Goal: Answer question/provide support

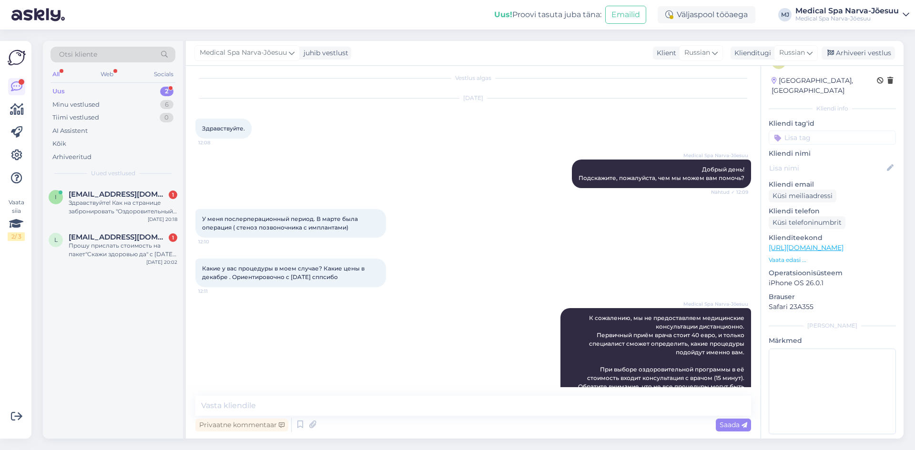
scroll to position [102, 0]
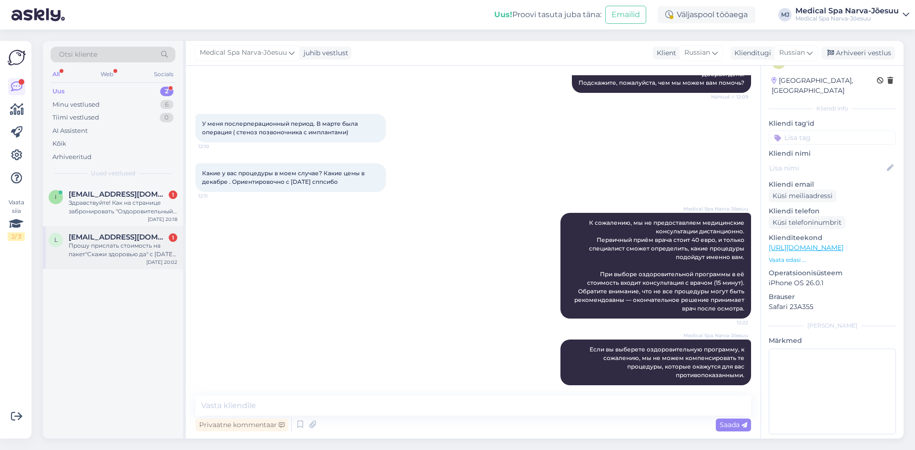
click at [112, 254] on div "Прошу прислать стоимость на пакет"Скажи здоровью да" с [DATE]-[DATE] на двух че…" at bounding box center [123, 250] width 109 height 17
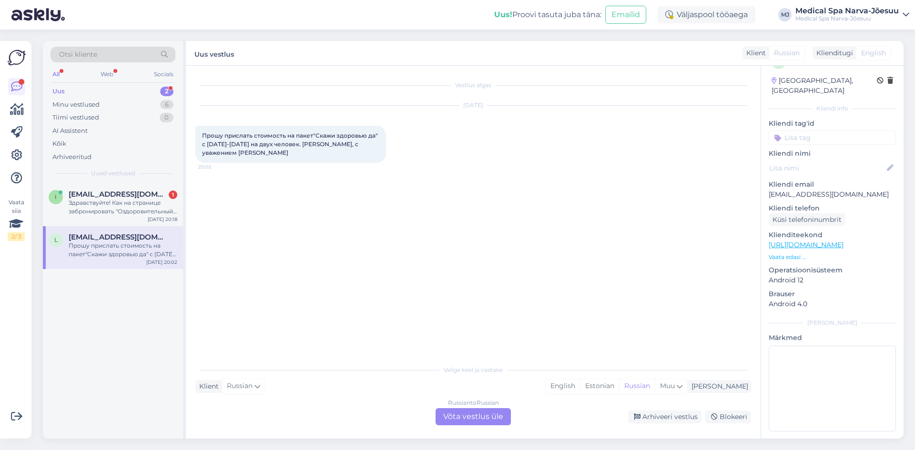
scroll to position [19, 0]
click at [466, 416] on div "Russian to Russian Võta vestlus üle" at bounding box center [472, 416] width 75 height 17
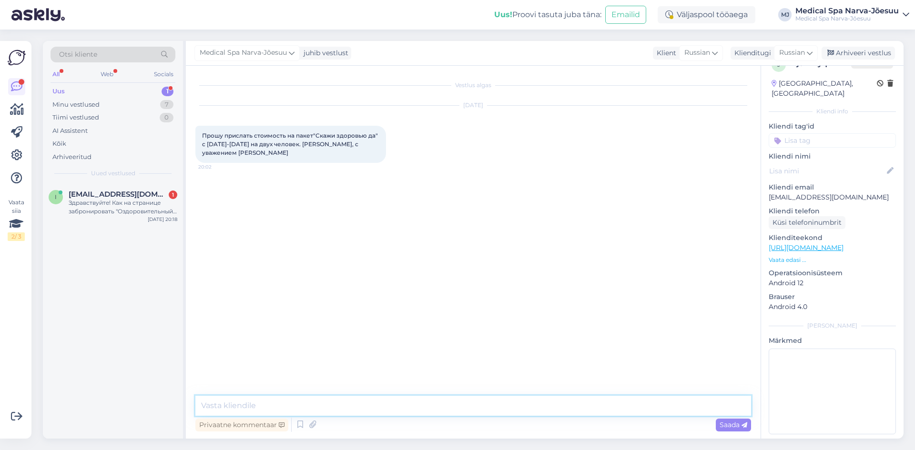
click at [424, 408] on textarea at bounding box center [473, 406] width 556 height 20
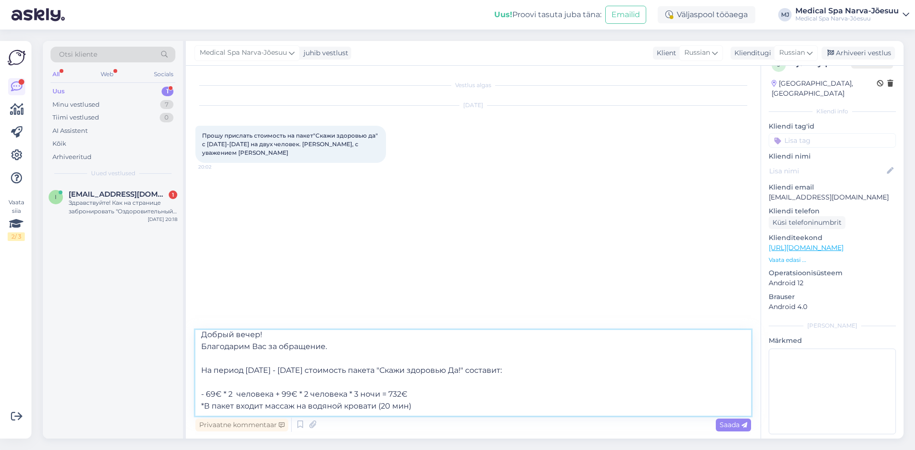
scroll to position [17, 0]
type textarea "Добрый вечер! Благодарим Вас за обращение. На период [DATE] - [DATE] стоимость …"
click at [738, 424] on span "Saada" at bounding box center [733, 425] width 28 height 9
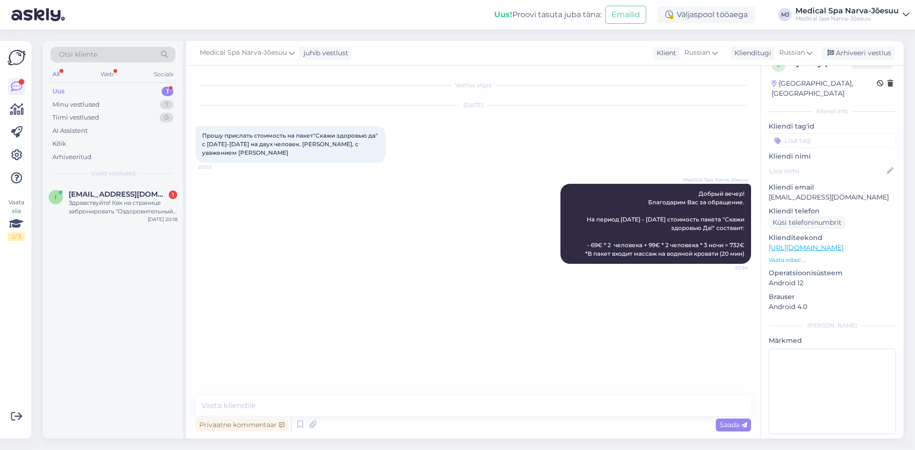
scroll to position [0, 0]
click at [90, 193] on span "[EMAIL_ADDRESS][DOMAIN_NAME]" at bounding box center [118, 194] width 99 height 9
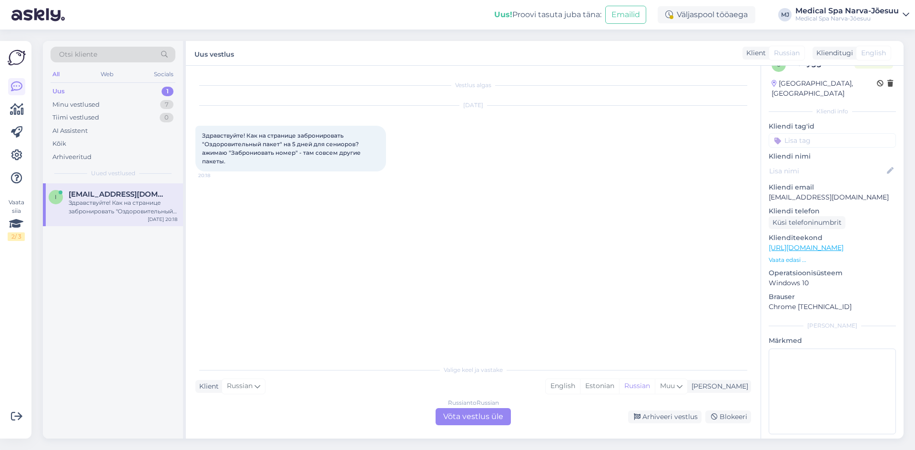
click at [483, 422] on div "Russian to Russian Võta vestlus üle" at bounding box center [472, 416] width 75 height 17
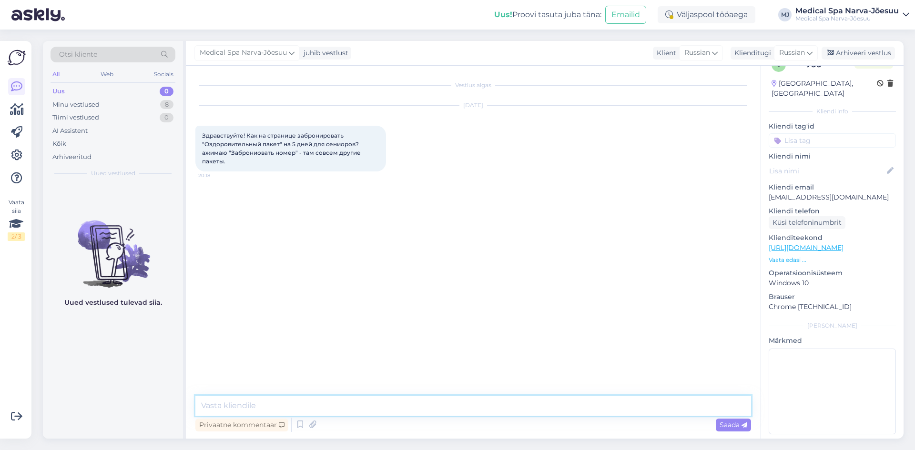
click at [480, 400] on textarea at bounding box center [473, 406] width 556 height 20
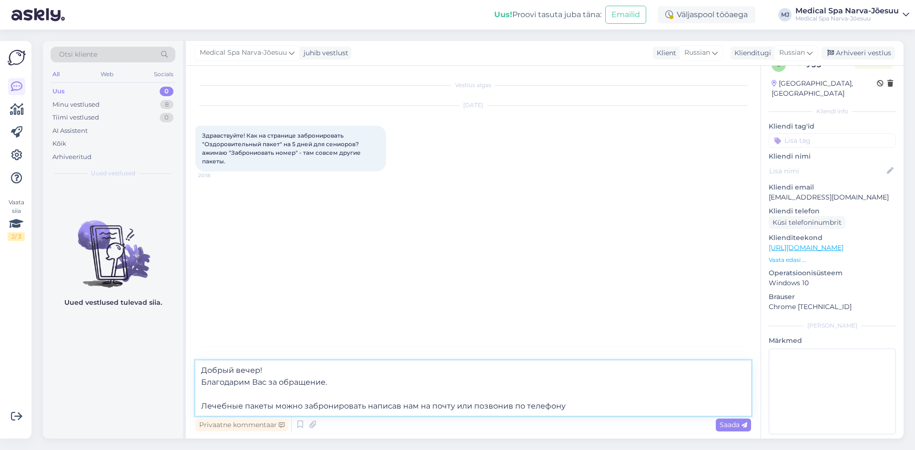
click at [453, 408] on textarea "Добрый вечер! Благодарим Вас за обращение. Лечебные пакеты можно забронировать …" at bounding box center [473, 388] width 556 height 55
paste textarea "[EMAIL_ADDRESS][DOMAIN_NAME]"
click at [647, 401] on textarea "Добрый вечер! Благодарим Вас за обращение. Лечебные пакеты можно забронировать …" at bounding box center [473, 388] width 556 height 55
paste textarea "[PHONE_NUMBER]"
type textarea "Добрый вечер! Благодарим Вас за обращение. Лечебные пакеты можно забронировать …"
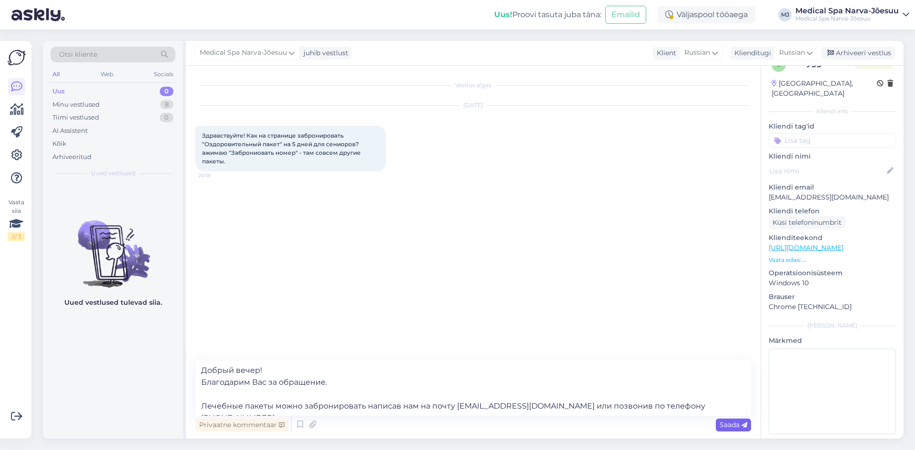
click at [727, 425] on span "Saada" at bounding box center [733, 425] width 28 height 9
